Goal: Task Accomplishment & Management: Use online tool/utility

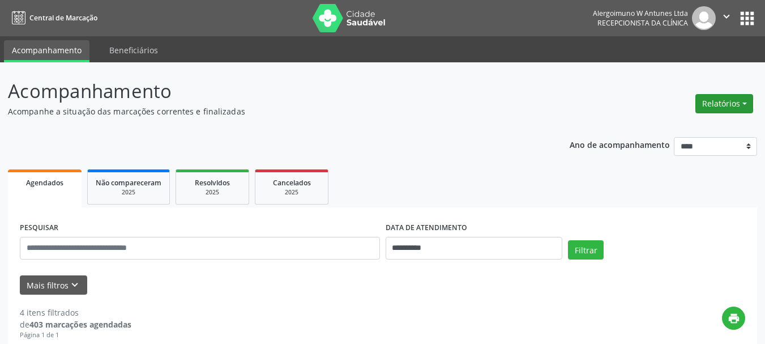
click at [730, 107] on button "Relatórios" at bounding box center [725, 103] width 58 height 19
click at [683, 129] on link "Agendamentos" at bounding box center [693, 128] width 122 height 16
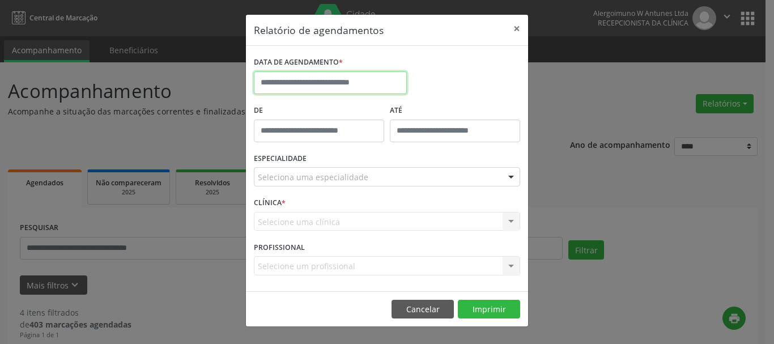
click at [324, 88] on input "text" at bounding box center [330, 82] width 153 height 23
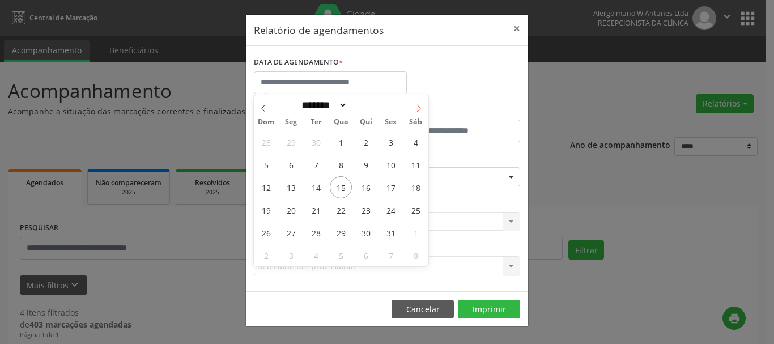
click at [425, 106] on span at bounding box center [418, 104] width 19 height 19
select select "**"
click at [412, 186] on span "15" at bounding box center [415, 187] width 22 height 22
type input "**********"
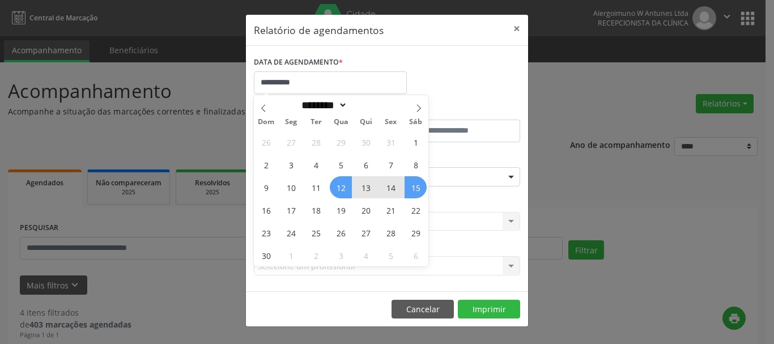
drag, startPoint x: 343, startPoint y: 189, endPoint x: 363, endPoint y: 198, distance: 21.8
click at [342, 189] on span "12" at bounding box center [341, 187] width 22 height 22
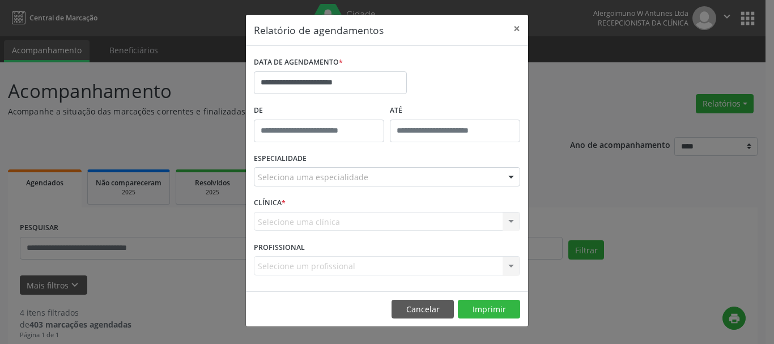
click at [432, 168] on div "Seleciona uma especialidade" at bounding box center [387, 176] width 266 height 19
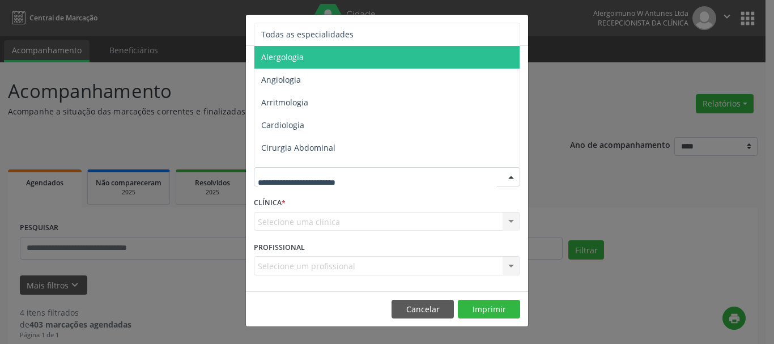
click at [323, 55] on span "Alergologia" at bounding box center [387, 57] width 267 height 23
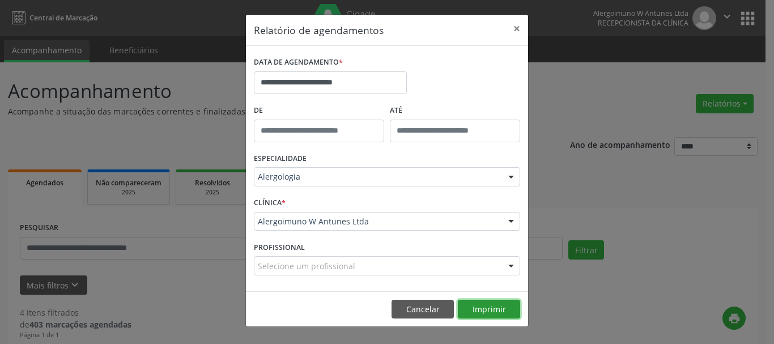
click at [491, 310] on button "Imprimir" at bounding box center [489, 309] width 62 height 19
